Goal: Information Seeking & Learning: Learn about a topic

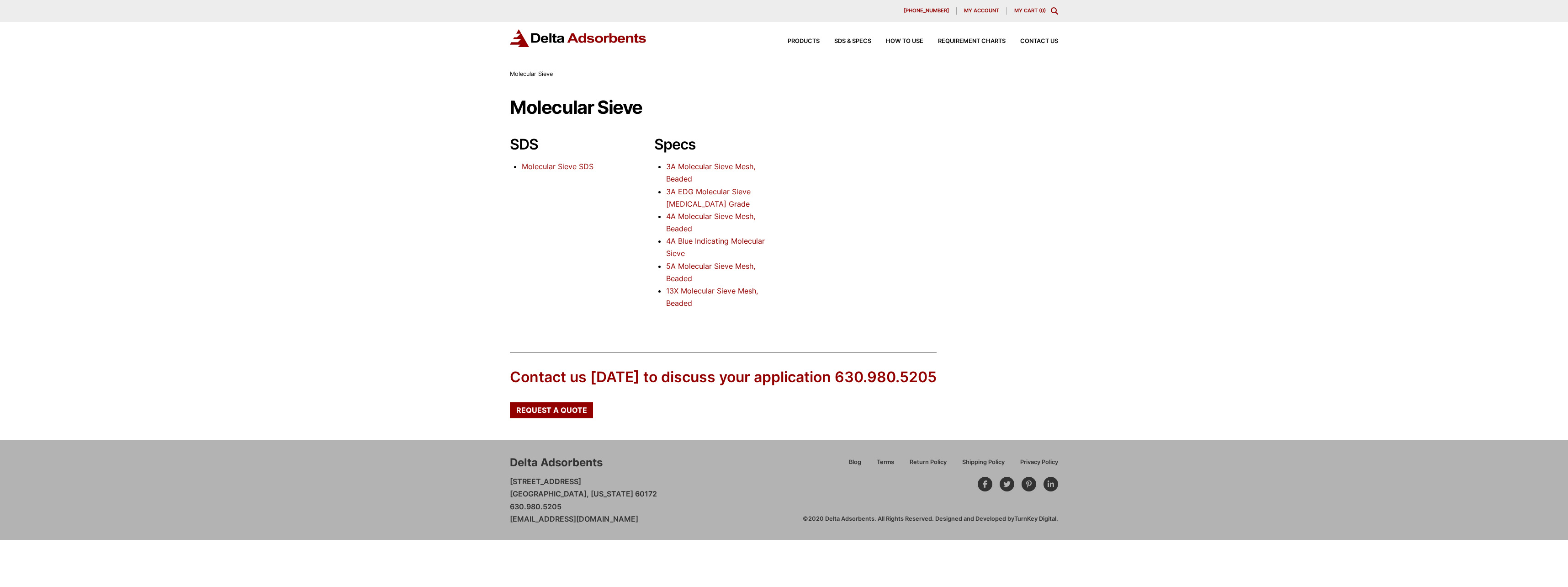
click at [694, 293] on link "13X Molecular Sieve Mesh, Beaded" at bounding box center [712, 297] width 92 height 21
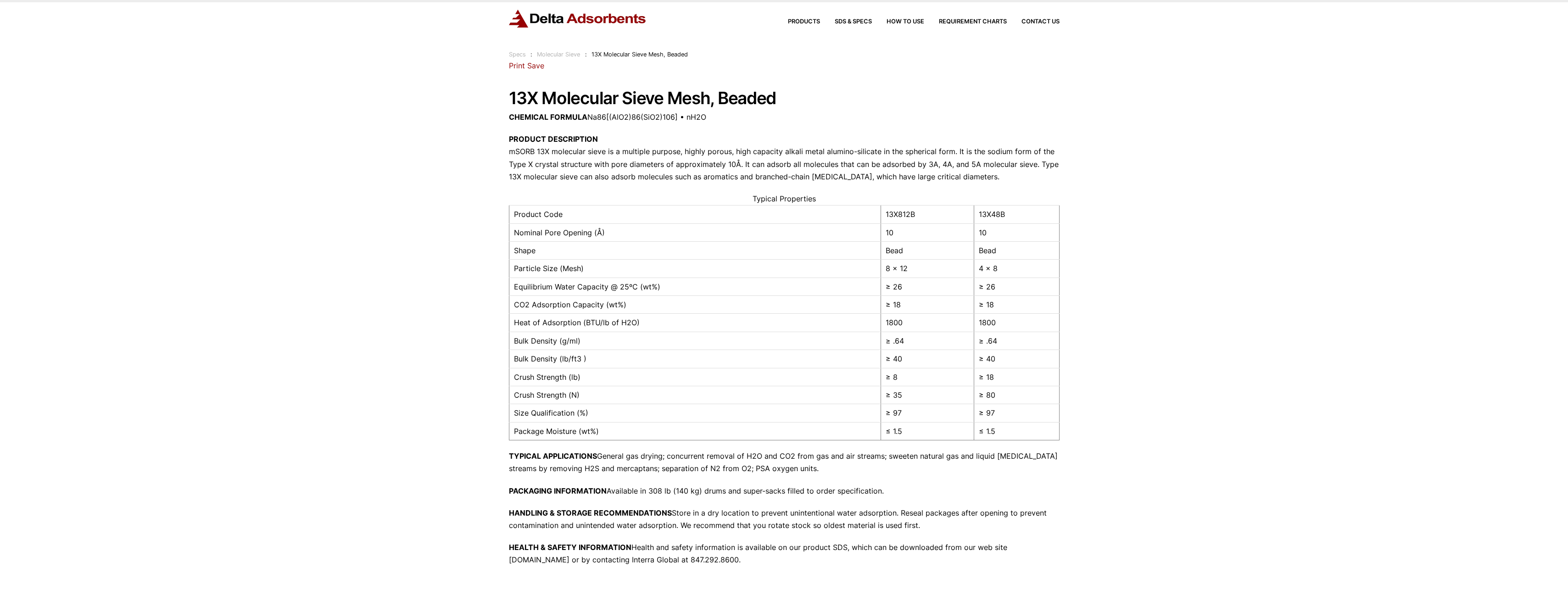
drag, startPoint x: 456, startPoint y: 225, endPoint x: 450, endPoint y: 233, distance: 10.0
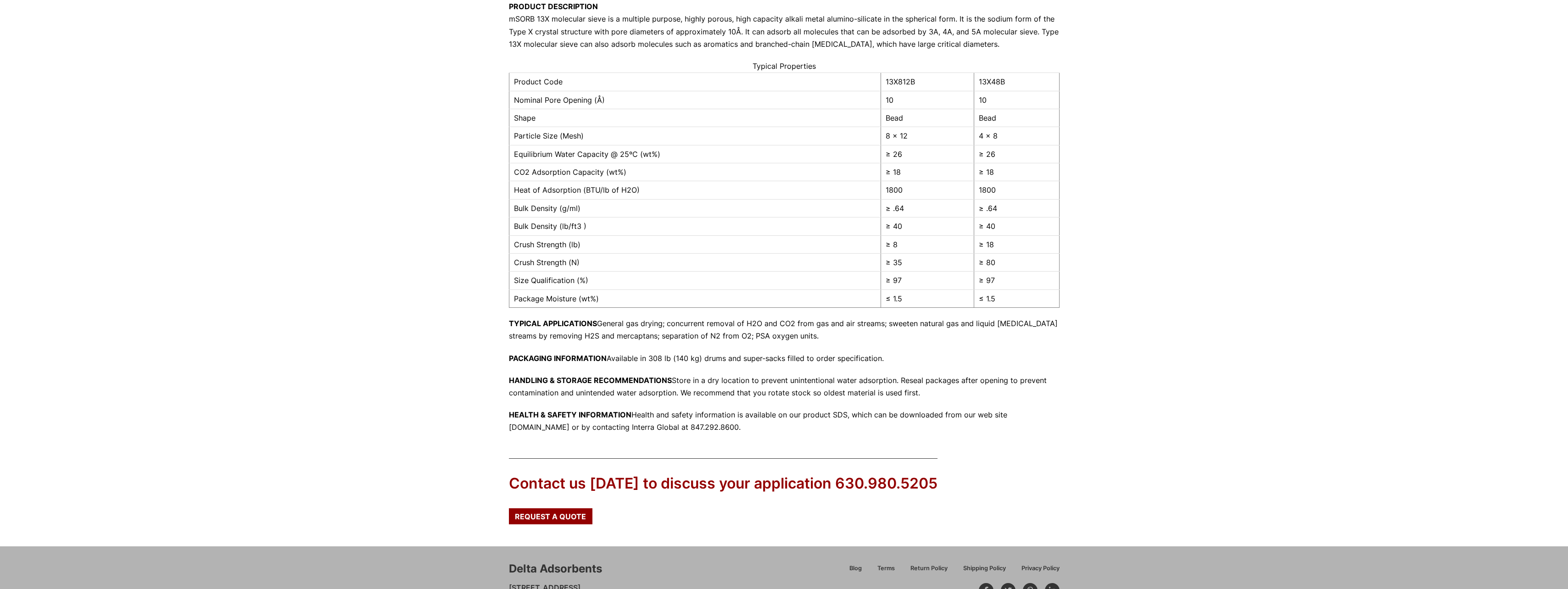
drag, startPoint x: 496, startPoint y: 309, endPoint x: 495, endPoint y: 272, distance: 37.0
drag, startPoint x: 485, startPoint y: 204, endPoint x: 485, endPoint y: 195, distance: 9.0
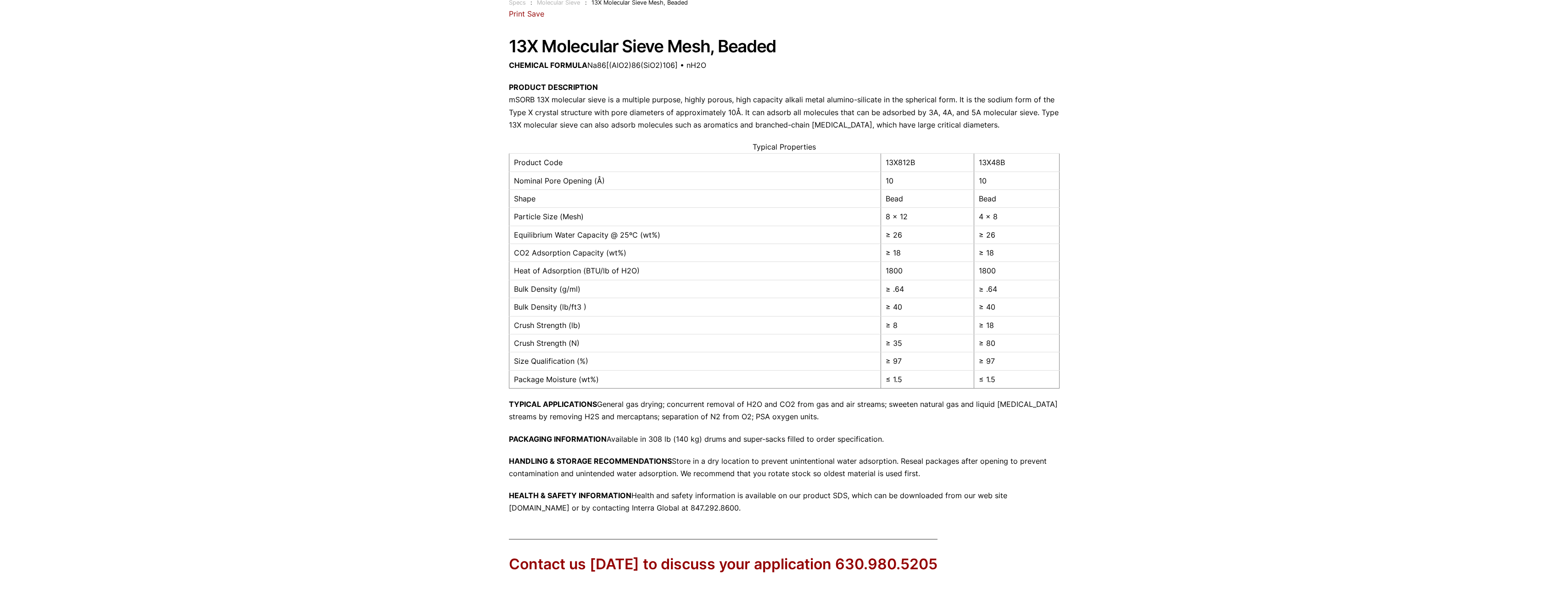
scroll to position [0, 0]
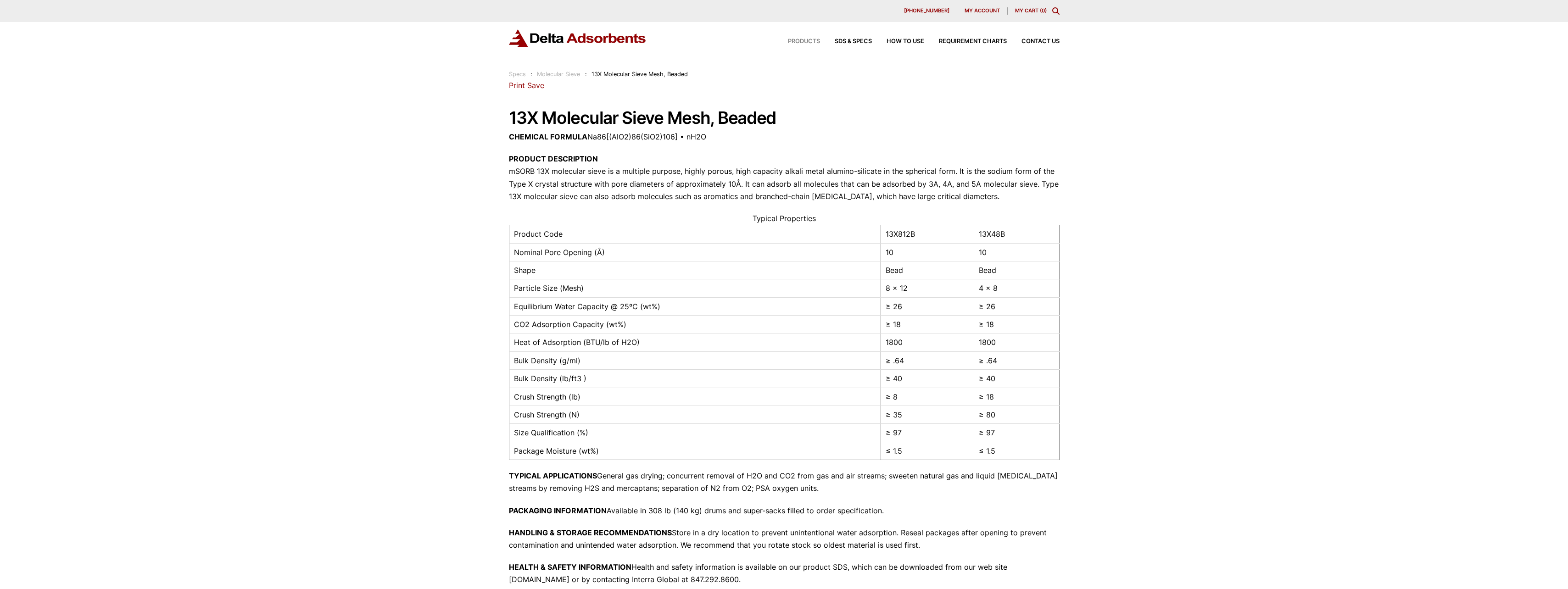
click at [804, 39] on span "Products" at bounding box center [804, 41] width 32 height 6
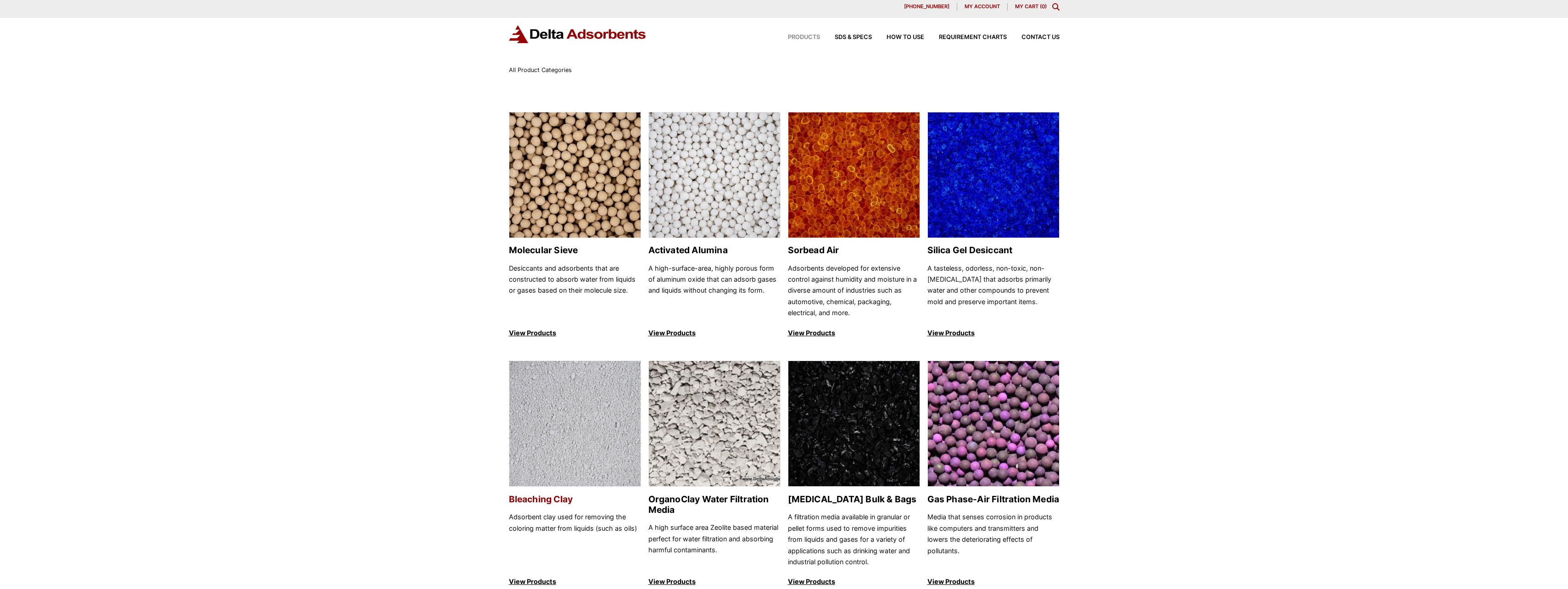
scroll to position [183, 0]
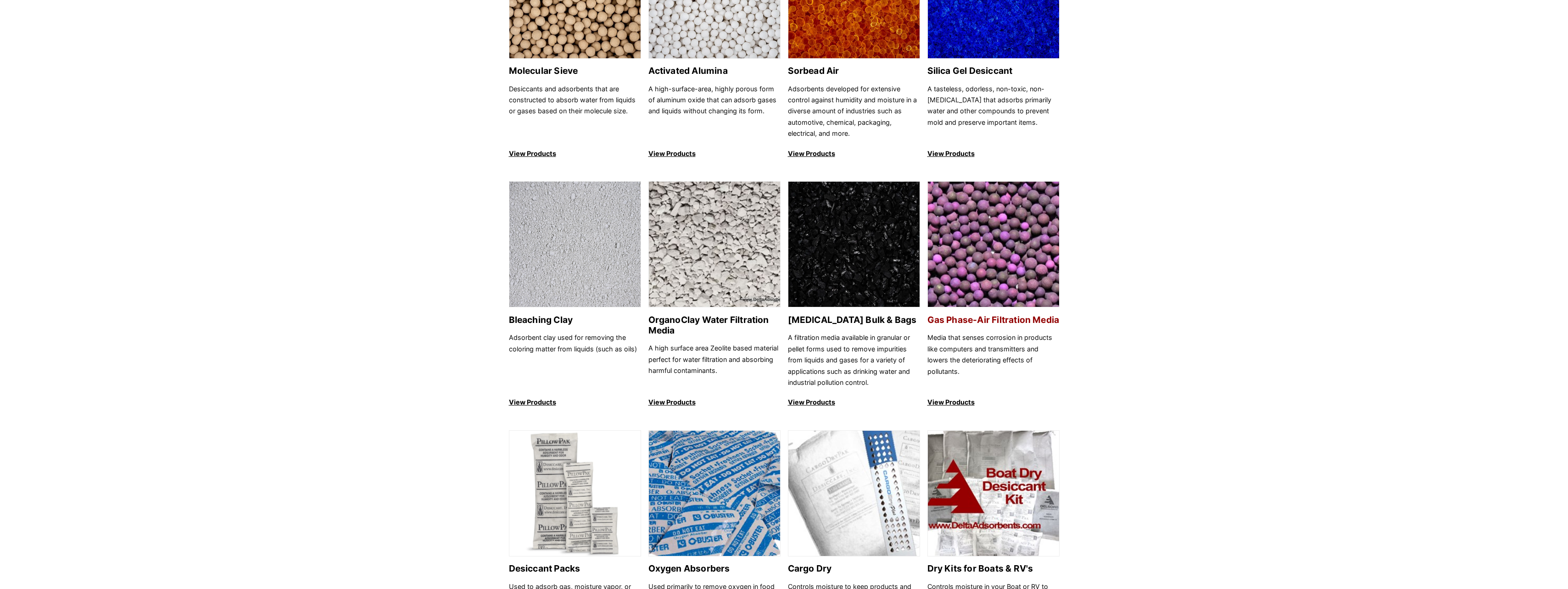
click at [1036, 282] on img at bounding box center [993, 245] width 132 height 126
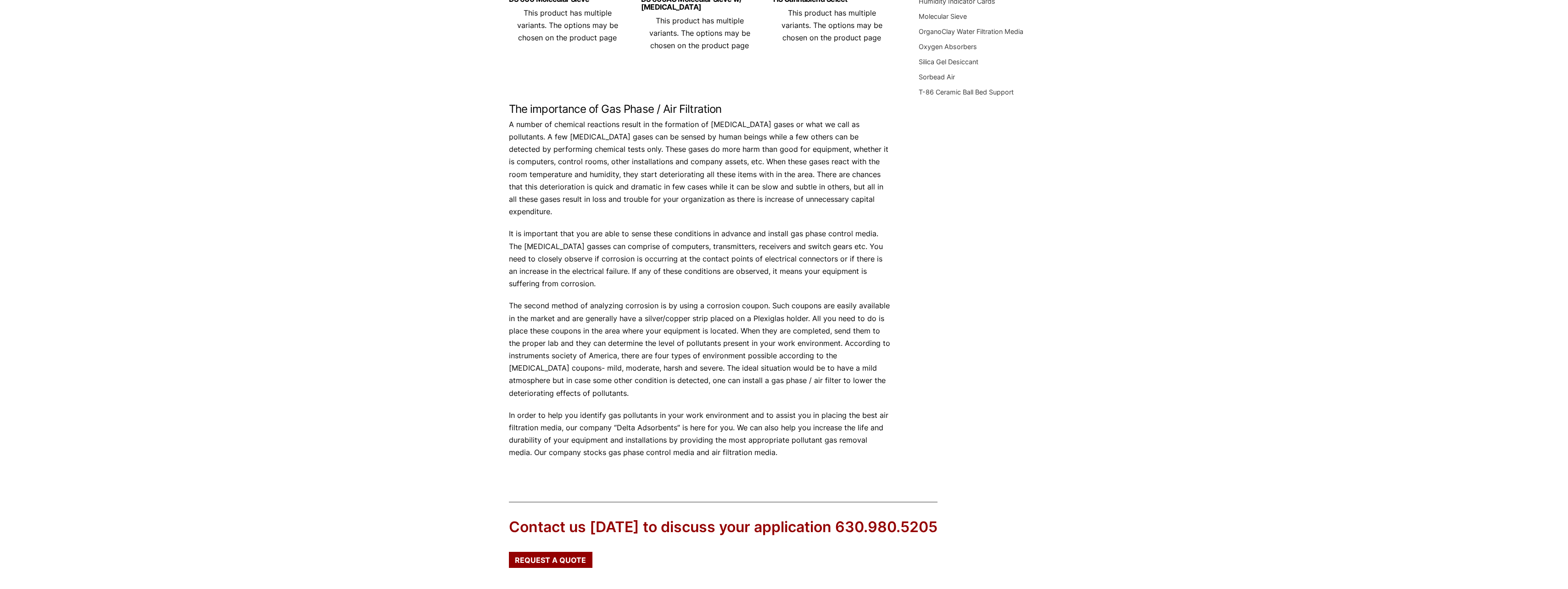
scroll to position [46, 0]
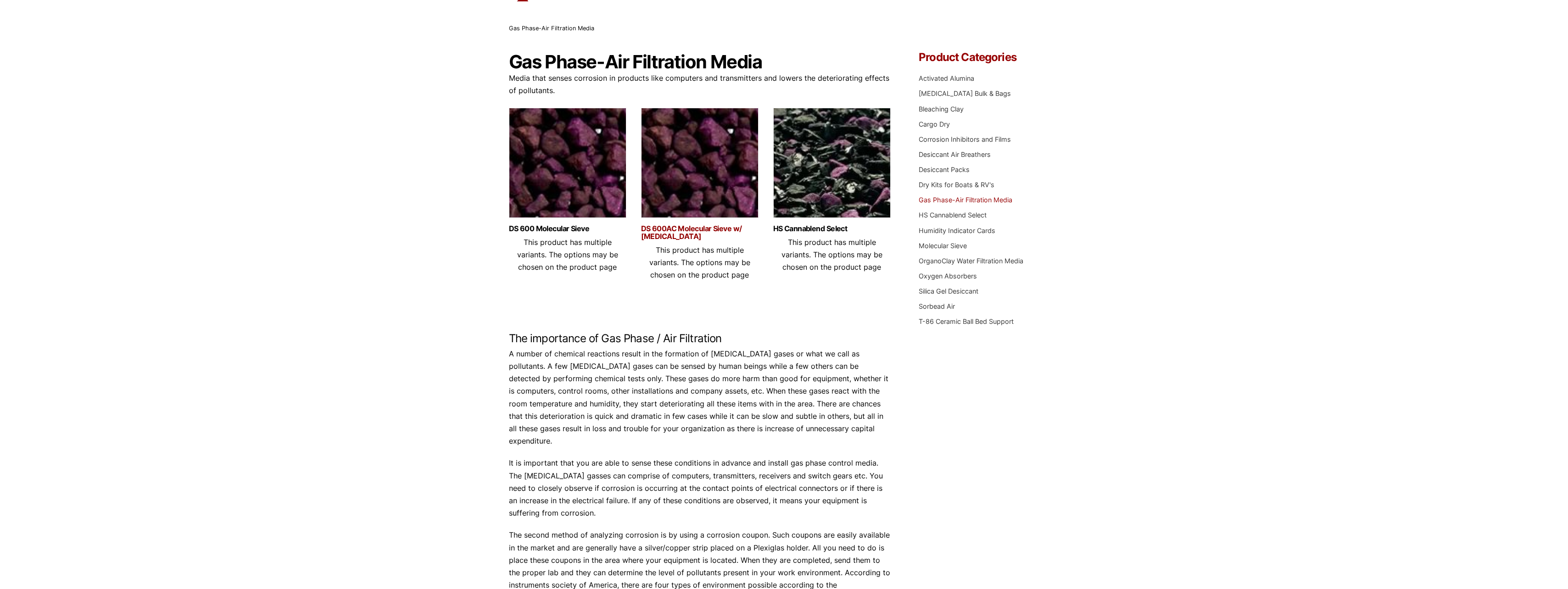
click at [666, 234] on link "DS 600AC Molecular Sieve w/ Activated Carbon" at bounding box center [699, 232] width 117 height 15
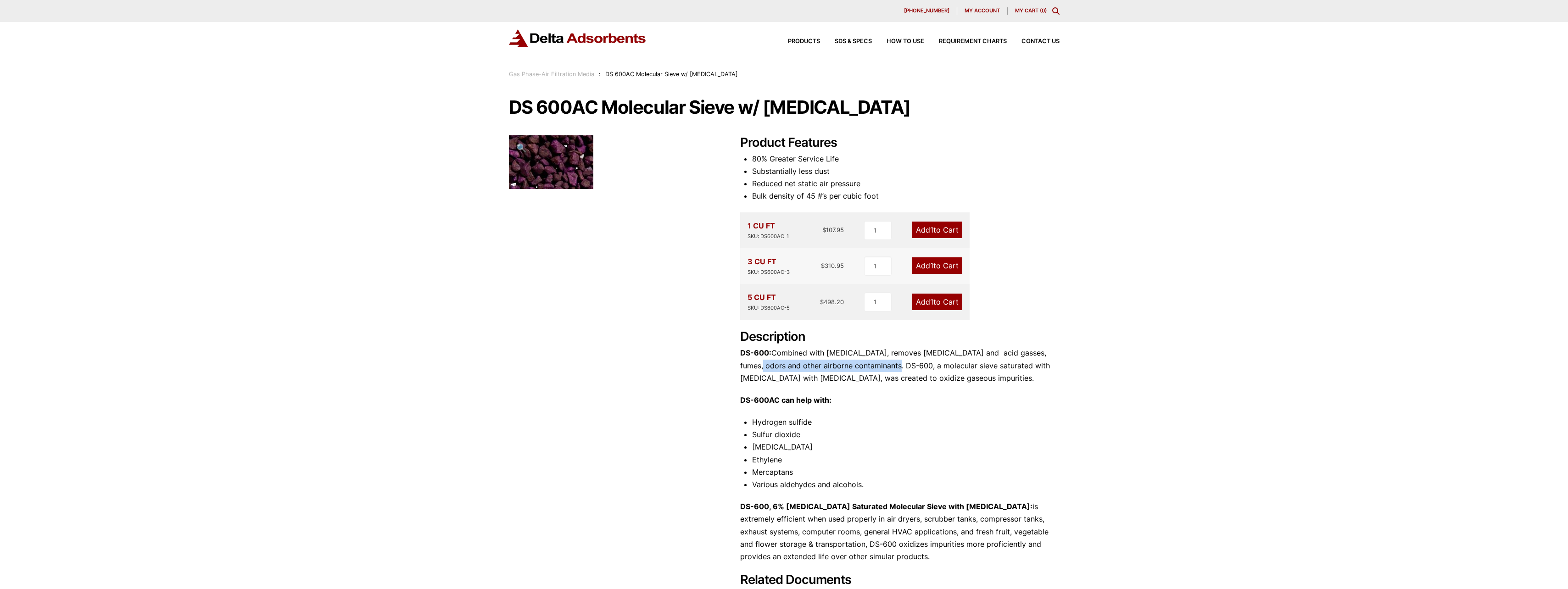
drag, startPoint x: 755, startPoint y: 363, endPoint x: 885, endPoint y: 366, distance: 130.0
click at [885, 366] on p "DS-600: Combined with Activated Carbon, removes corrosive and acid gasses, fume…" at bounding box center [900, 366] width 320 height 38
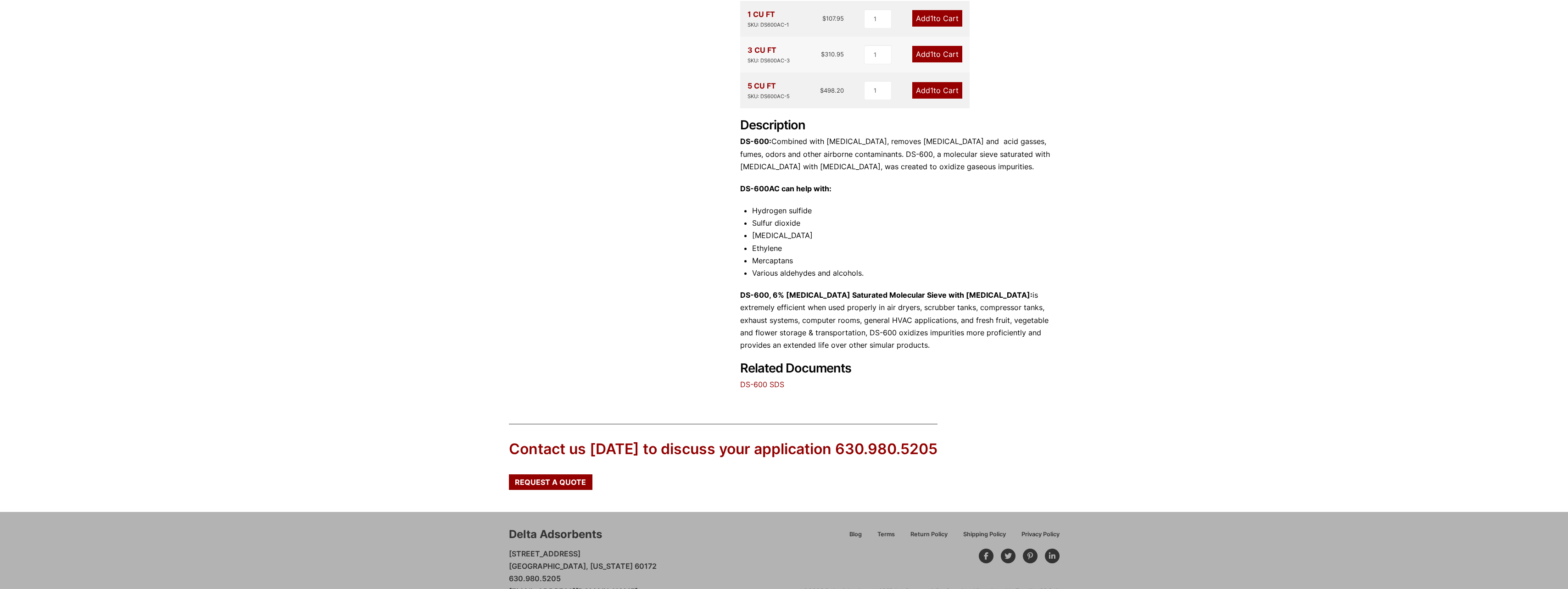
drag, startPoint x: 1039, startPoint y: 423, endPoint x: 952, endPoint y: 264, distance: 181.2
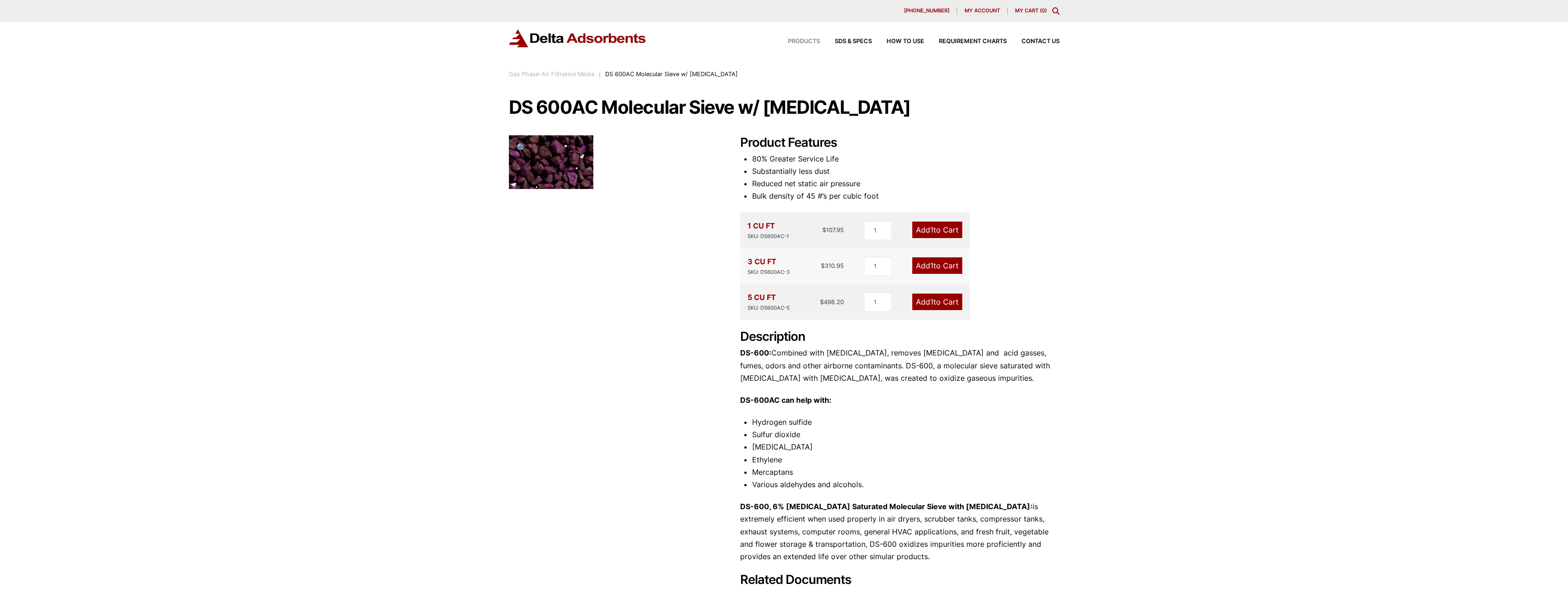
click at [810, 43] on span "Products" at bounding box center [804, 41] width 32 height 6
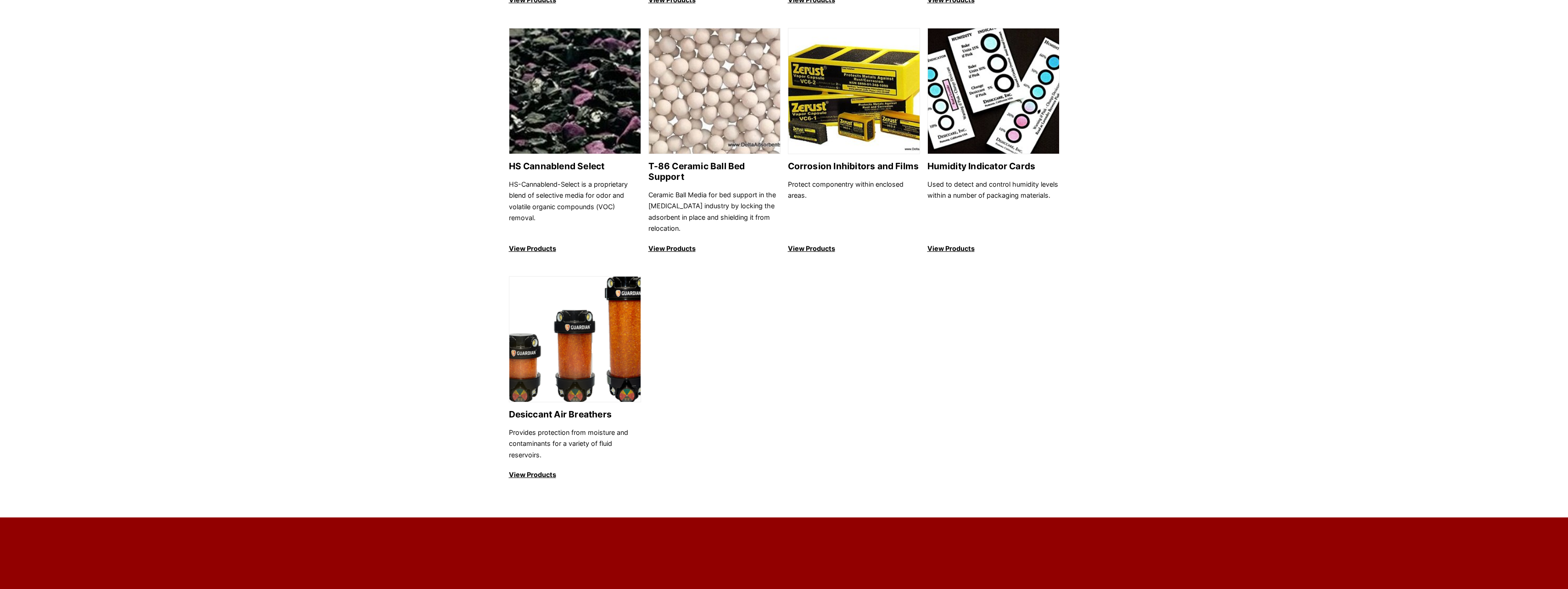
scroll to position [826, 0]
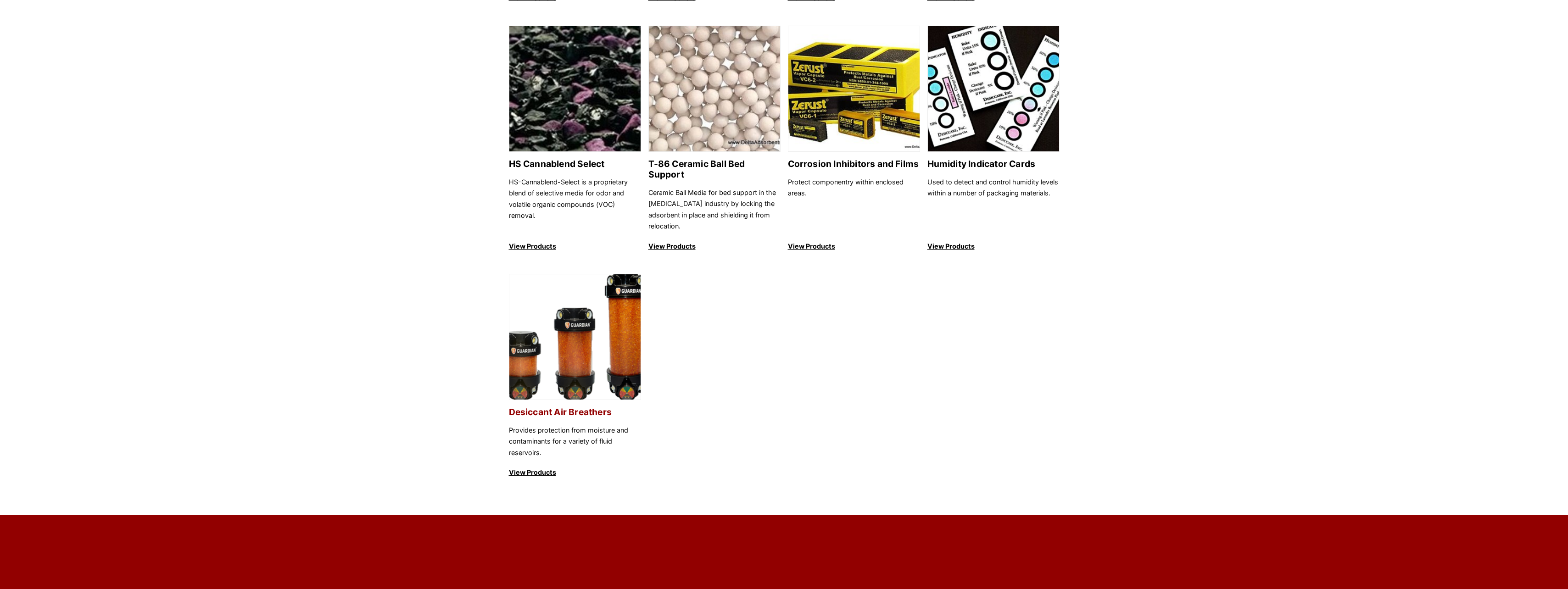
click at [614, 345] on img at bounding box center [575, 337] width 132 height 126
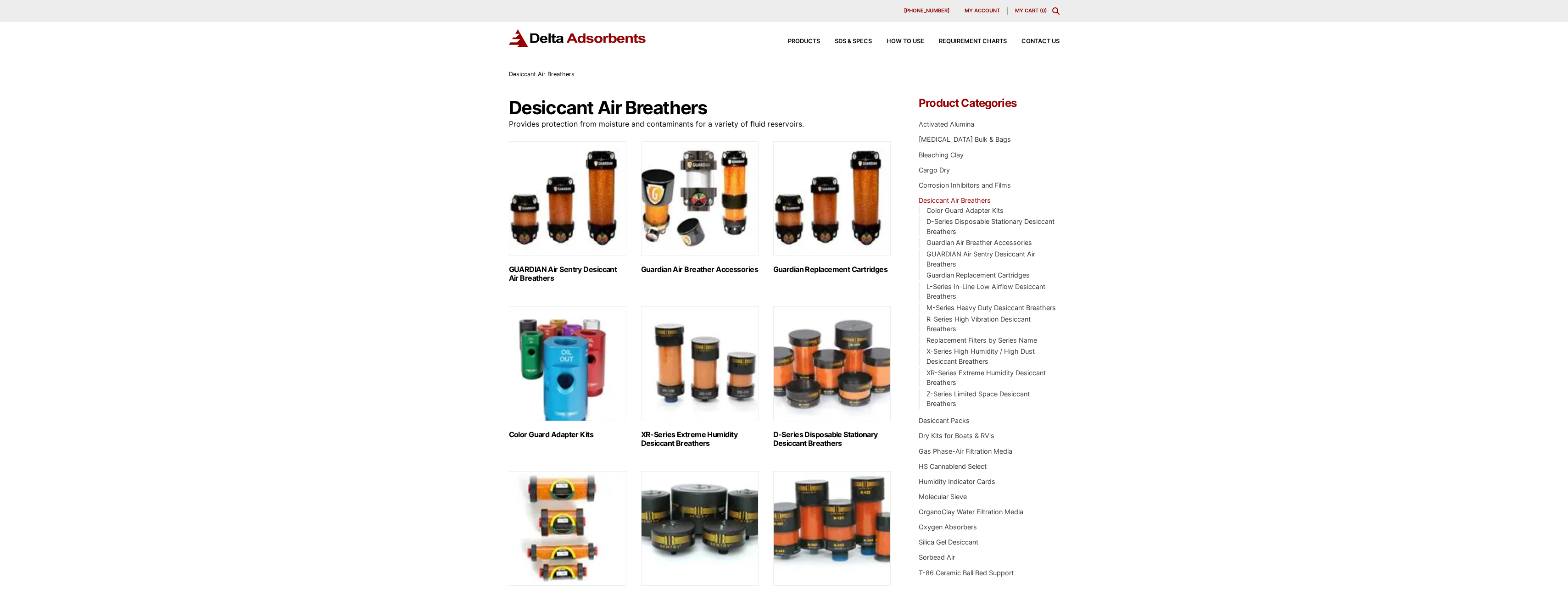
drag, startPoint x: 718, startPoint y: 472, endPoint x: 693, endPoint y: 340, distance: 134.3
click at [569, 212] on img "Visit product category GUARDIAN Air Sentry Desiccant Air Breathers" at bounding box center [567, 199] width 117 height 115
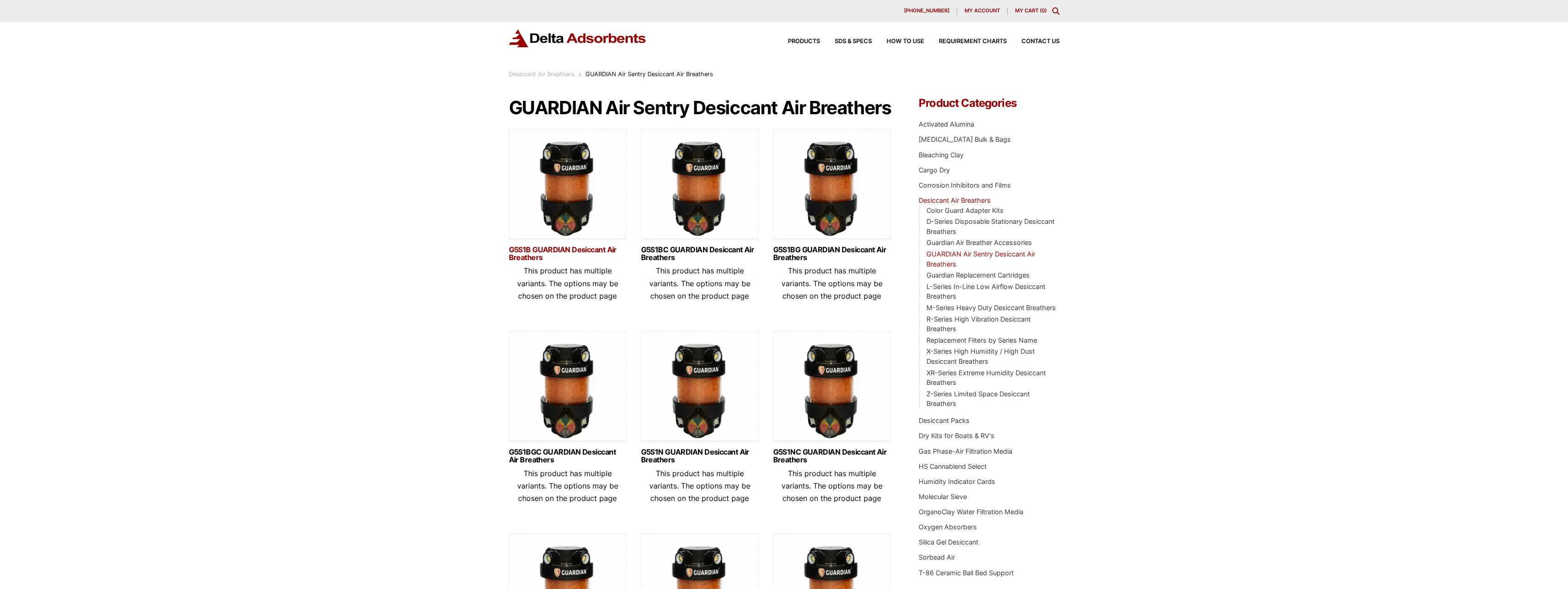
click at [557, 262] on link "G5S1B GUARDIAN Desiccant Air Breathers" at bounding box center [567, 253] width 117 height 15
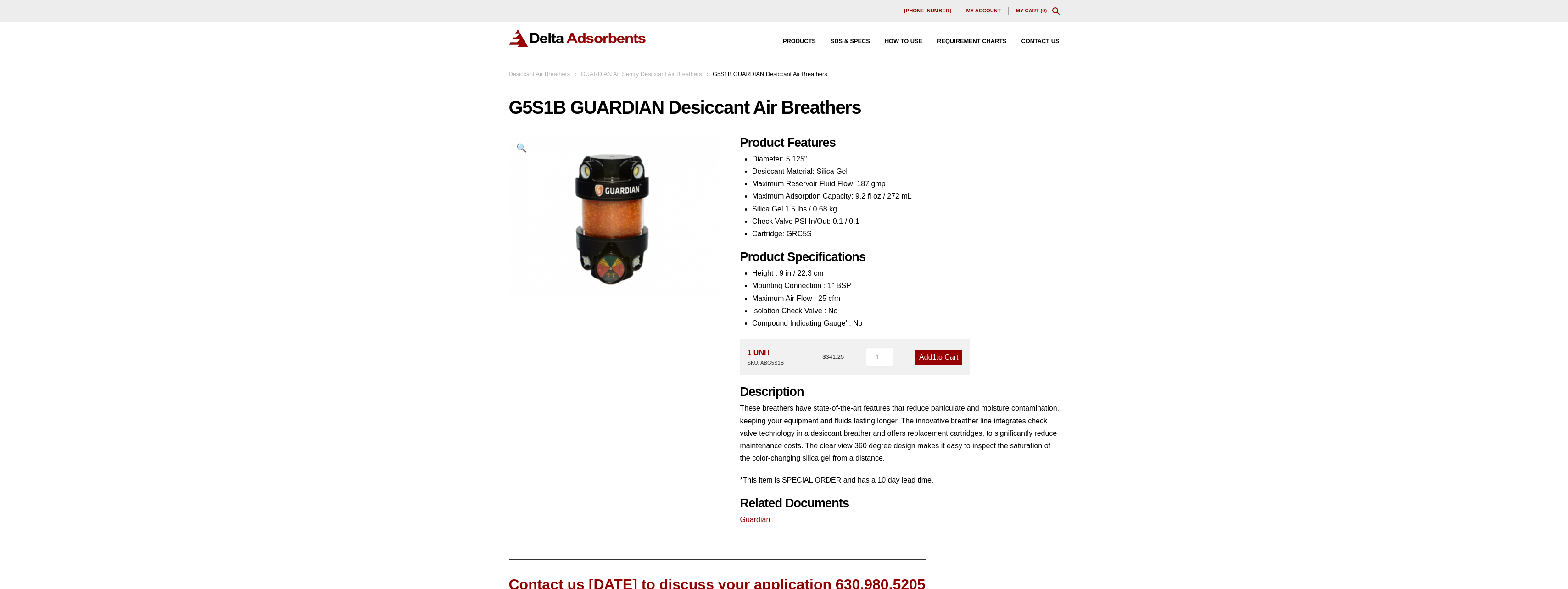
click at [796, 48] on div "Products SDS & SPECS How to Use Requirement Charts Contact Us" at bounding box center [914, 42] width 299 height 13
click at [797, 43] on span "Products" at bounding box center [799, 41] width 33 height 6
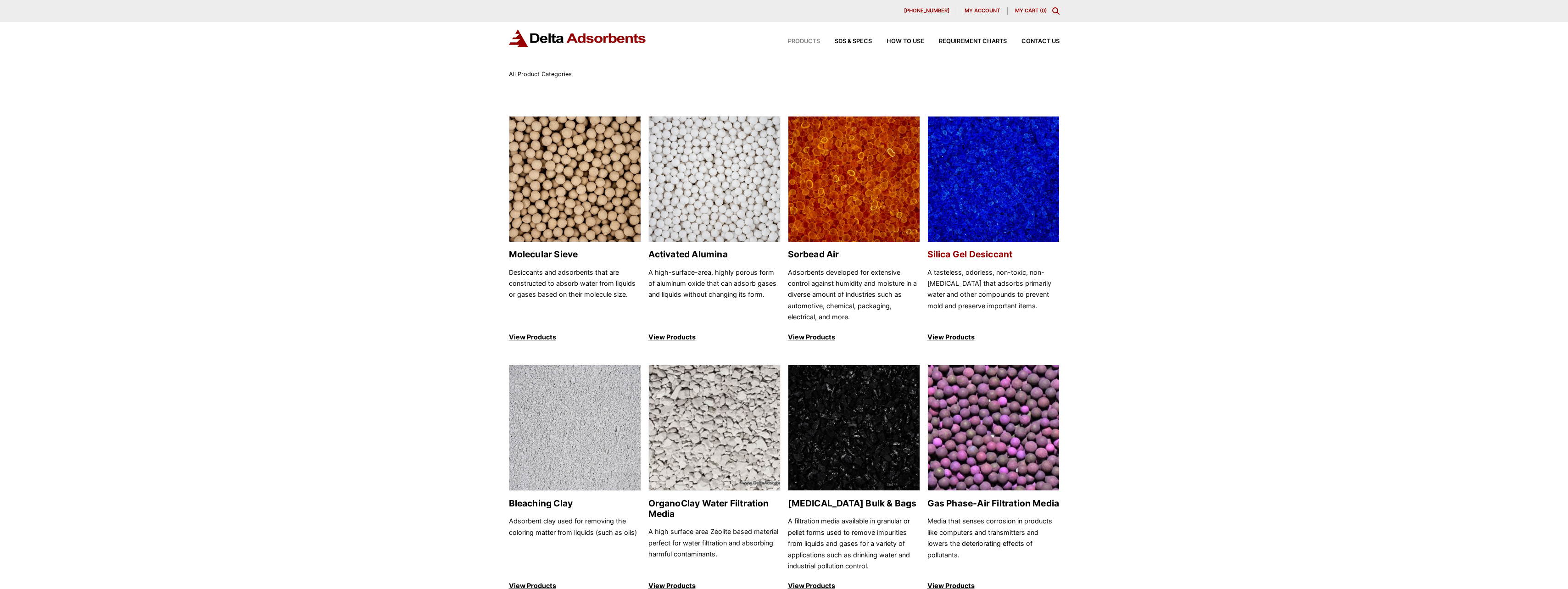
click at [950, 258] on h2 "Silica Gel Desiccant" at bounding box center [993, 254] width 132 height 11
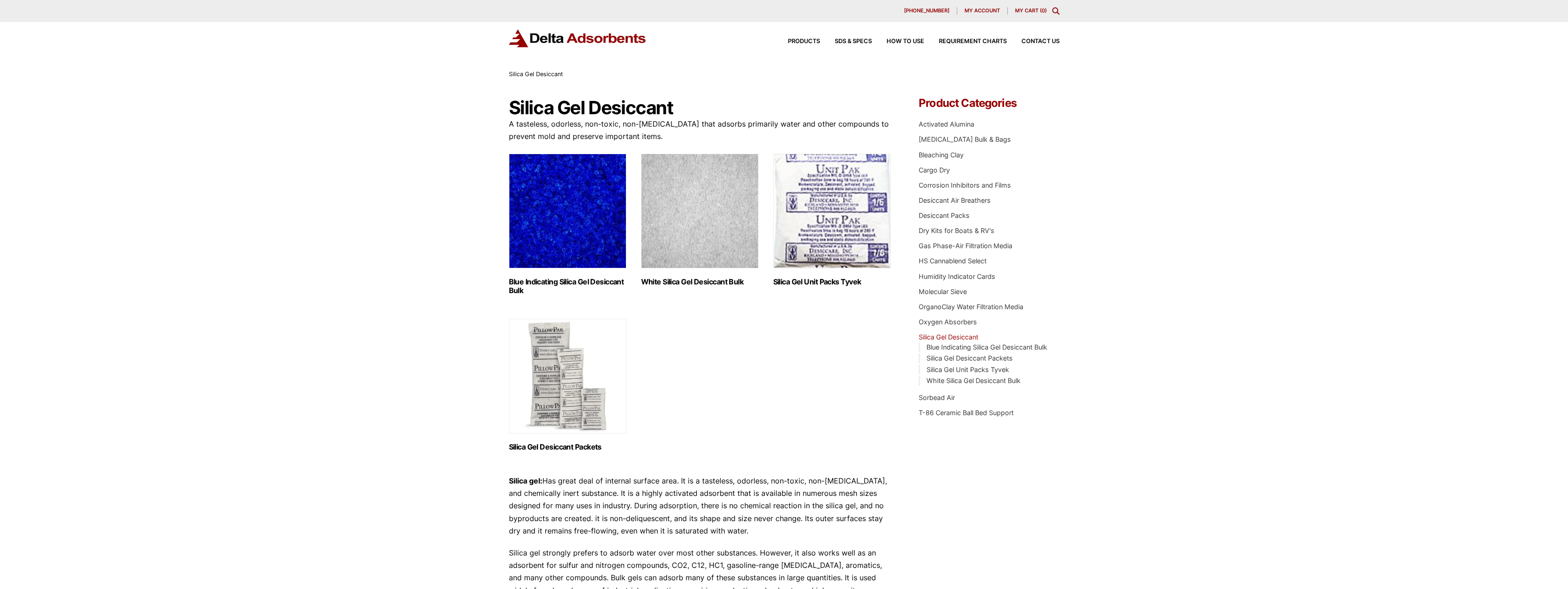
click at [709, 259] on img "Visit product category White Silica Gel Desiccant Bulk" at bounding box center [699, 211] width 117 height 115
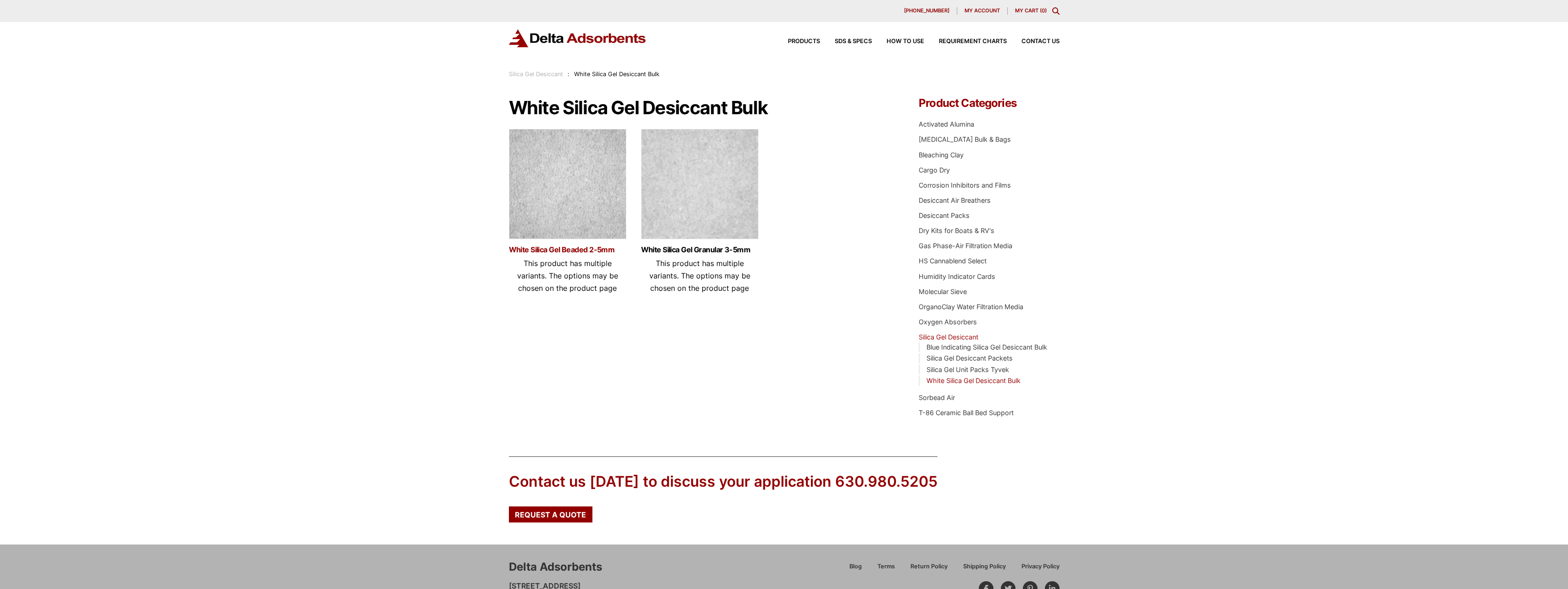
click at [555, 252] on link "White Silica Gel Beaded 2-5mm" at bounding box center [567, 250] width 117 height 8
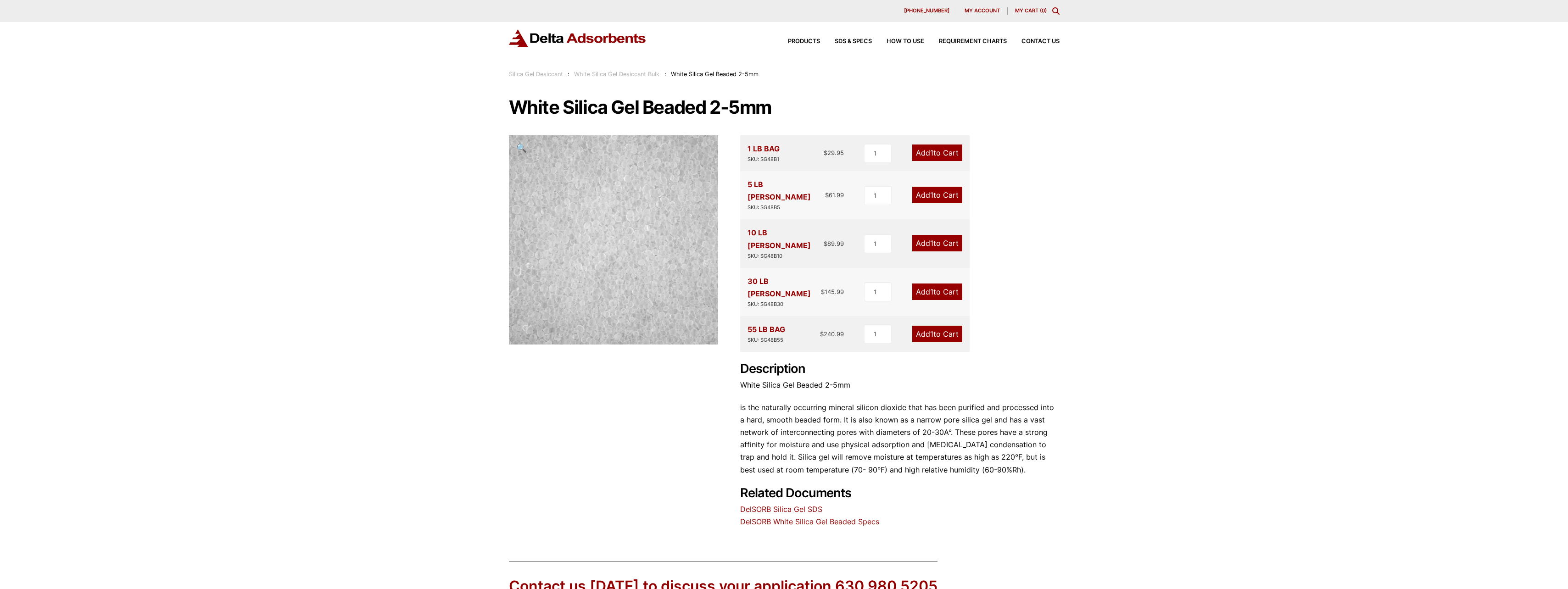
click at [694, 369] on div "White Silica Gel Beaded 2-5mm 🔍 1 LB BAG SKU: SG48B1 $ 29.95 1 Add 1 to Cart 5 …" at bounding box center [784, 313] width 550 height 430
click at [812, 517] on link "DelSORB White Silica Gel Beaded Specs" at bounding box center [810, 522] width 139 height 9
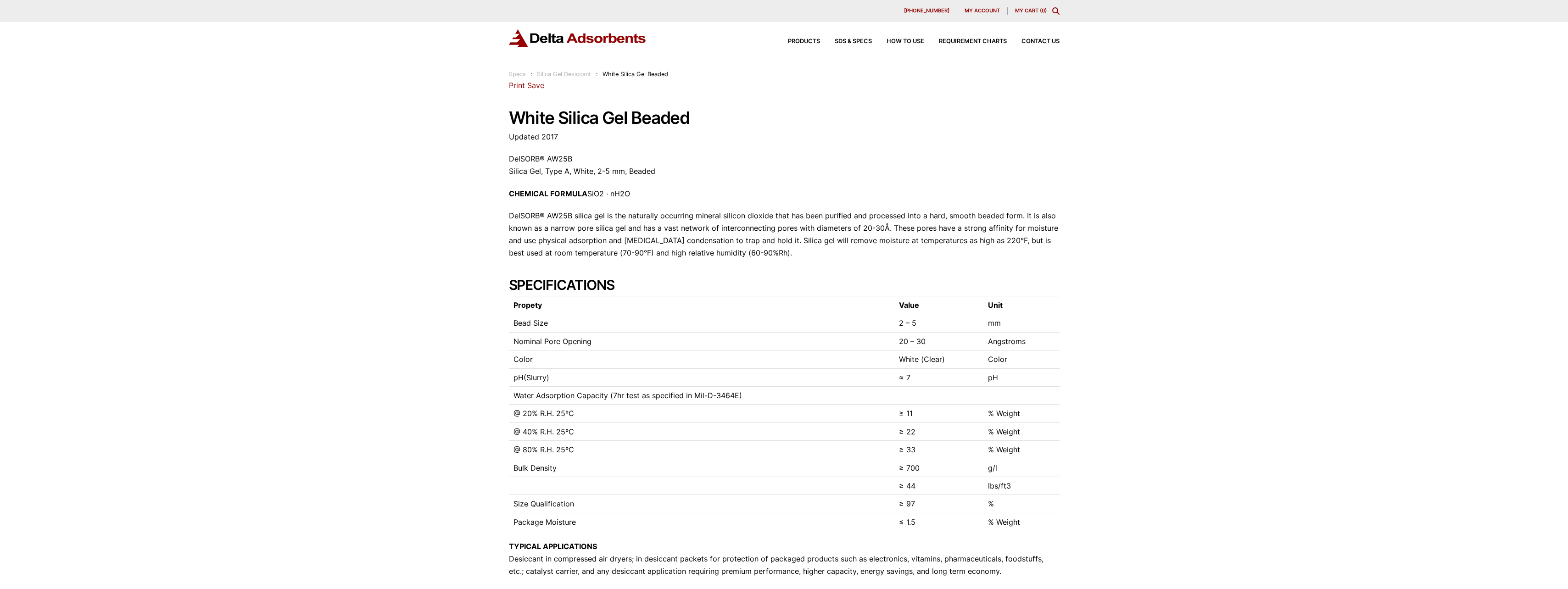
drag, startPoint x: 896, startPoint y: 437, endPoint x: 730, endPoint y: 261, distance: 241.9
click at [801, 44] on span "Products" at bounding box center [804, 41] width 32 height 6
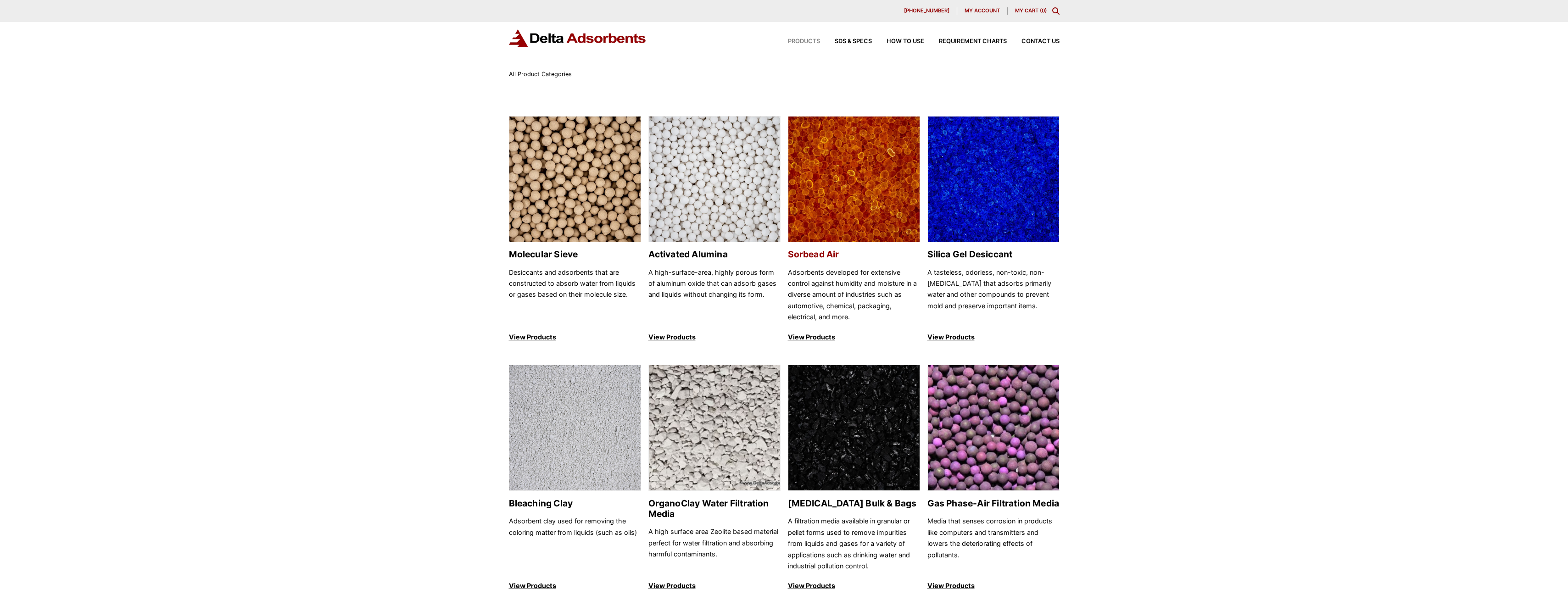
click at [853, 252] on h2 "Sorbead Air" at bounding box center [854, 254] width 132 height 11
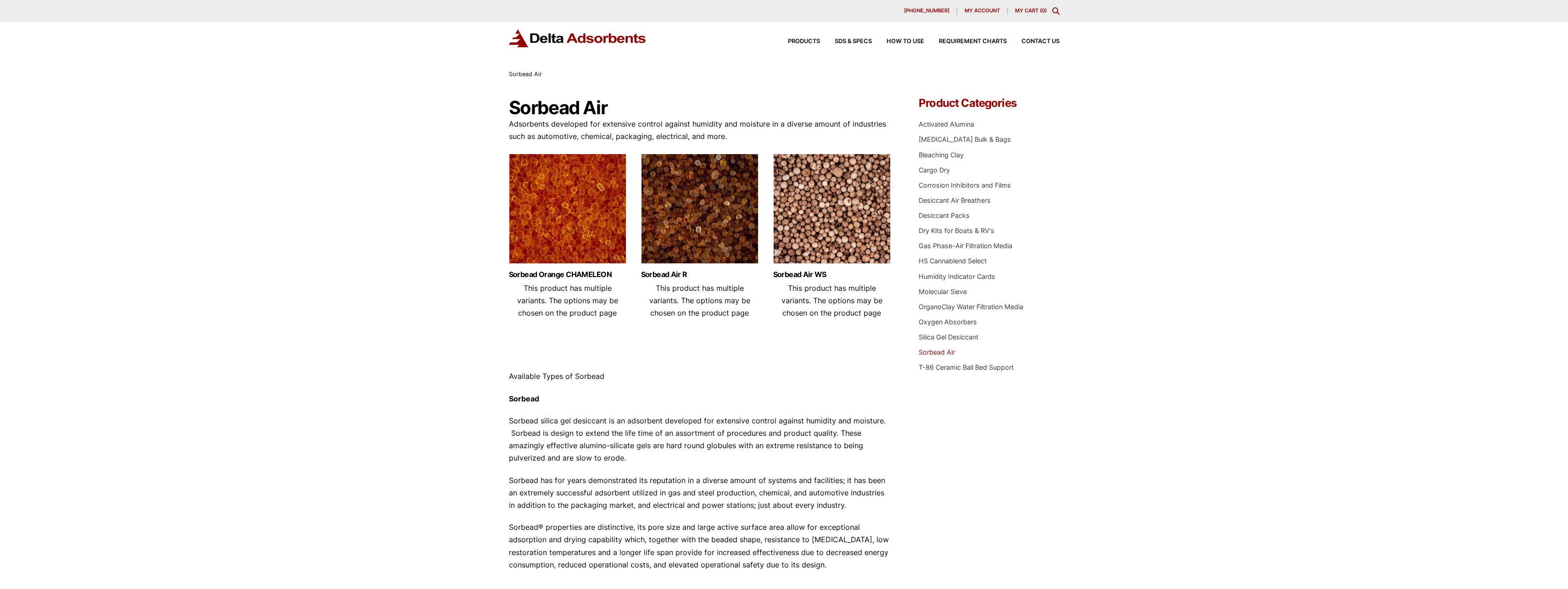
click at [818, 238] on img at bounding box center [832, 211] width 117 height 115
